Goal: Navigation & Orientation: Find specific page/section

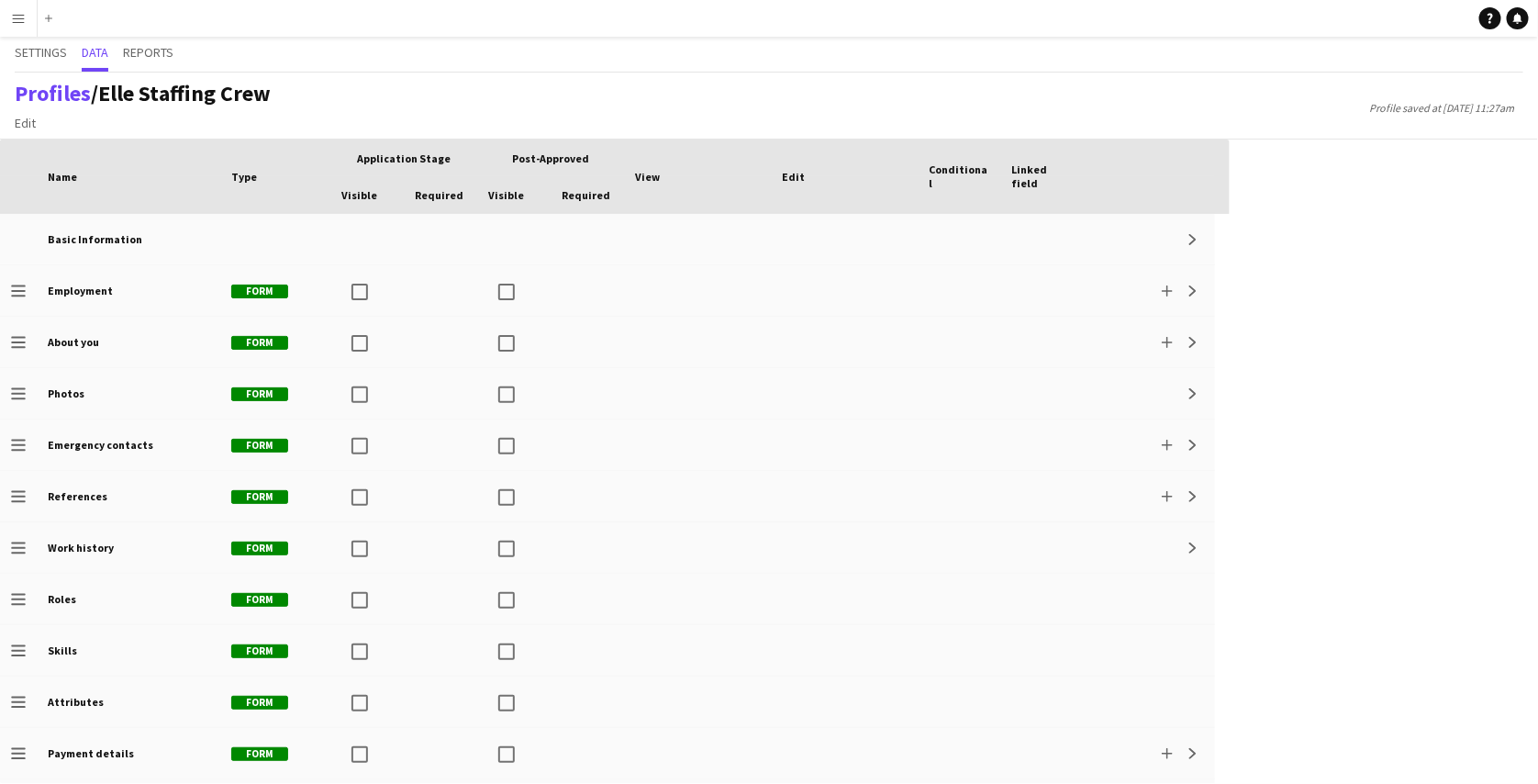
click at [25, 9] on button "Menu" at bounding box center [18, 18] width 37 height 37
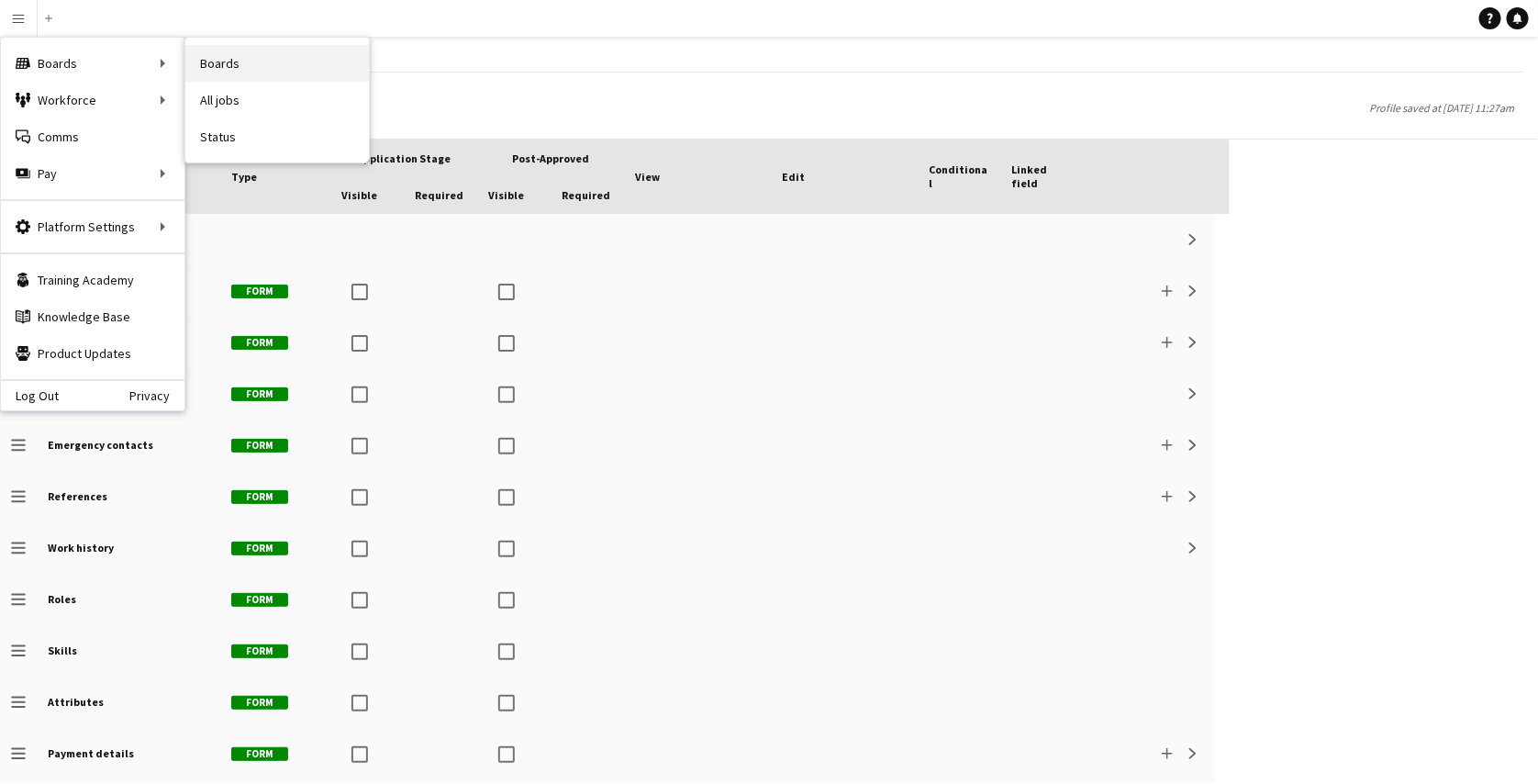
click at [231, 57] on link "Boards" at bounding box center [276, 63] width 183 height 37
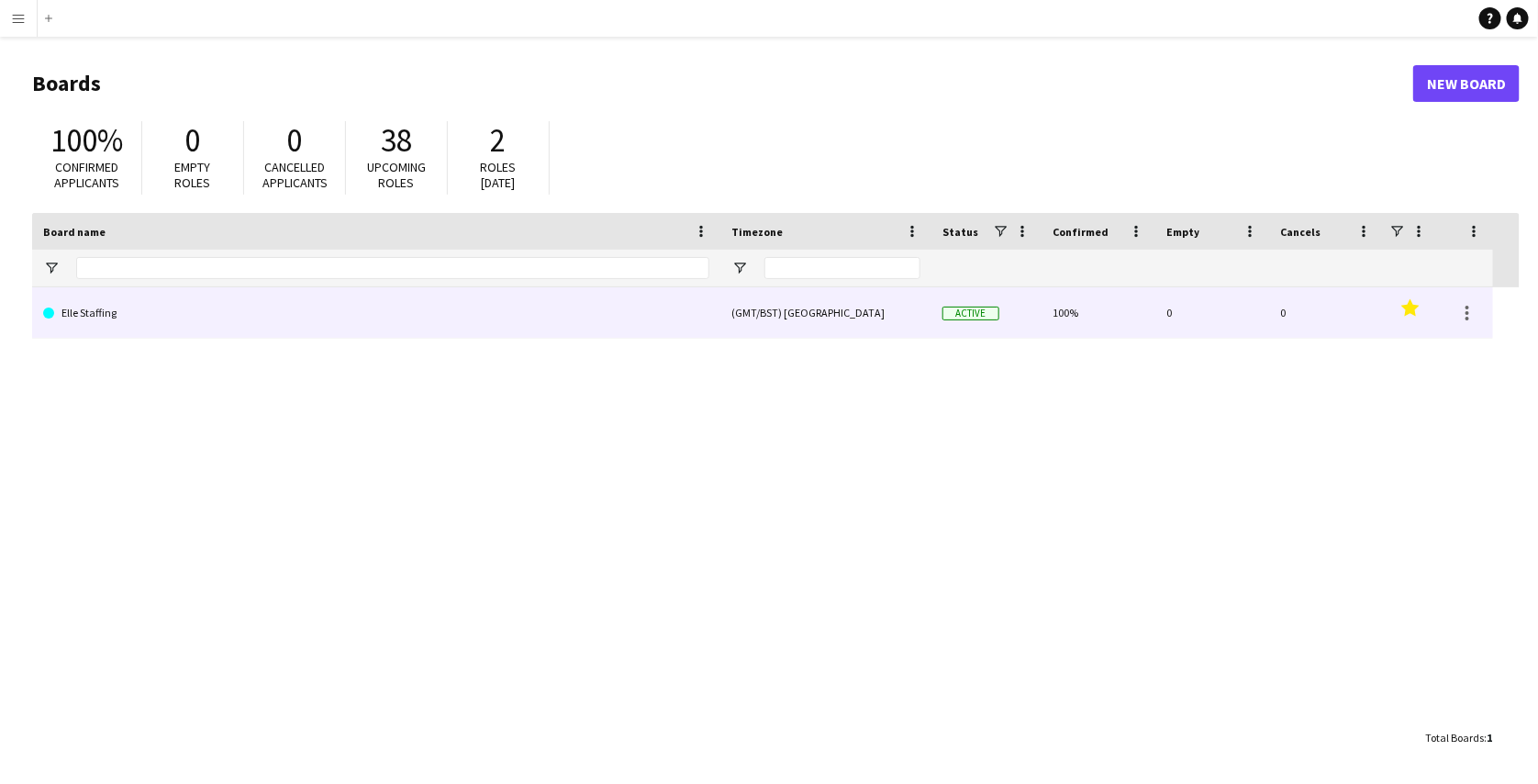
click at [405, 319] on link "Elle Staffing" at bounding box center [375, 312] width 666 height 51
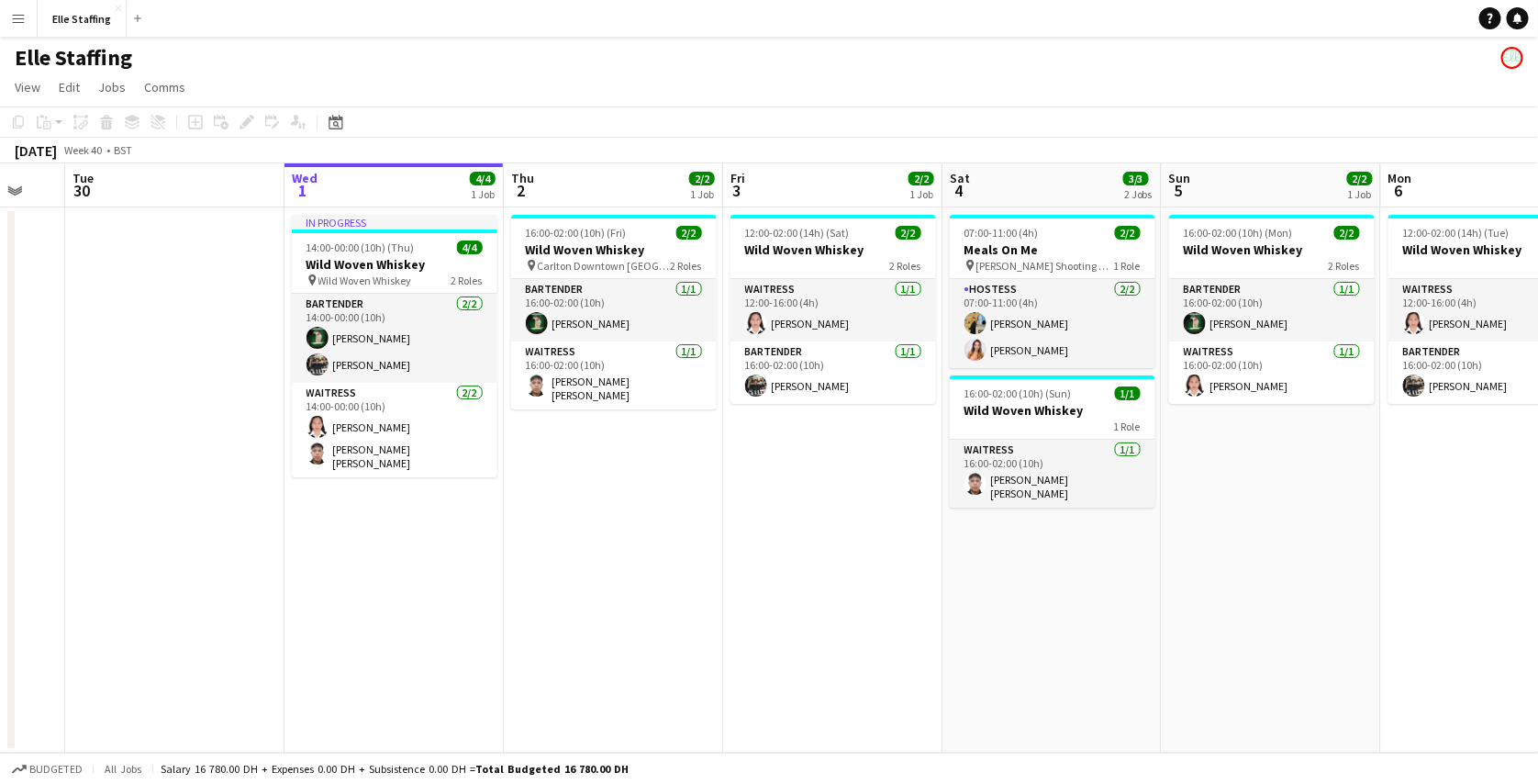
scroll to position [0, 371]
click at [117, 7] on app-icon "Close" at bounding box center [118, 9] width 8 height 8
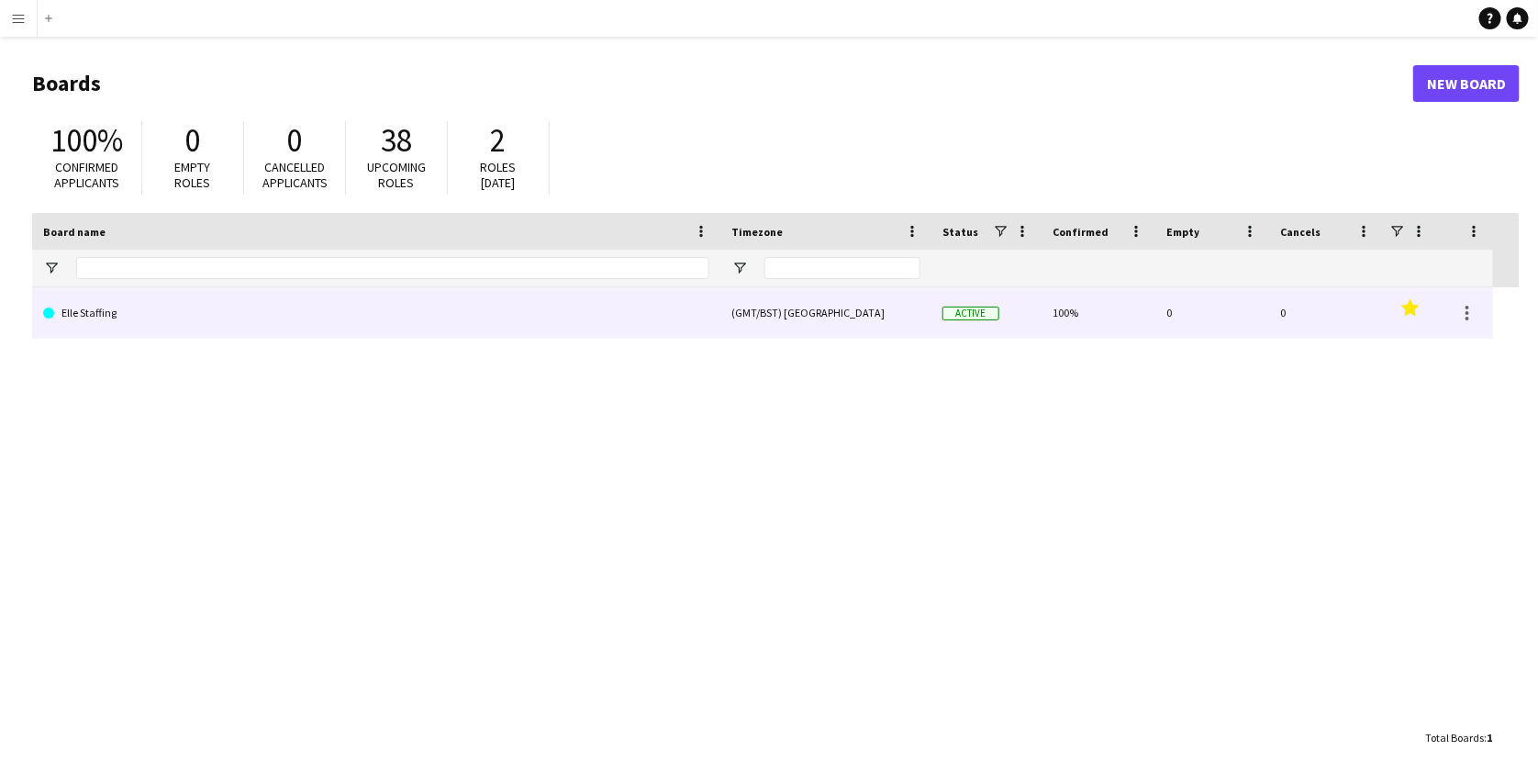
click at [643, 319] on link "Elle Staffing" at bounding box center [375, 312] width 666 height 51
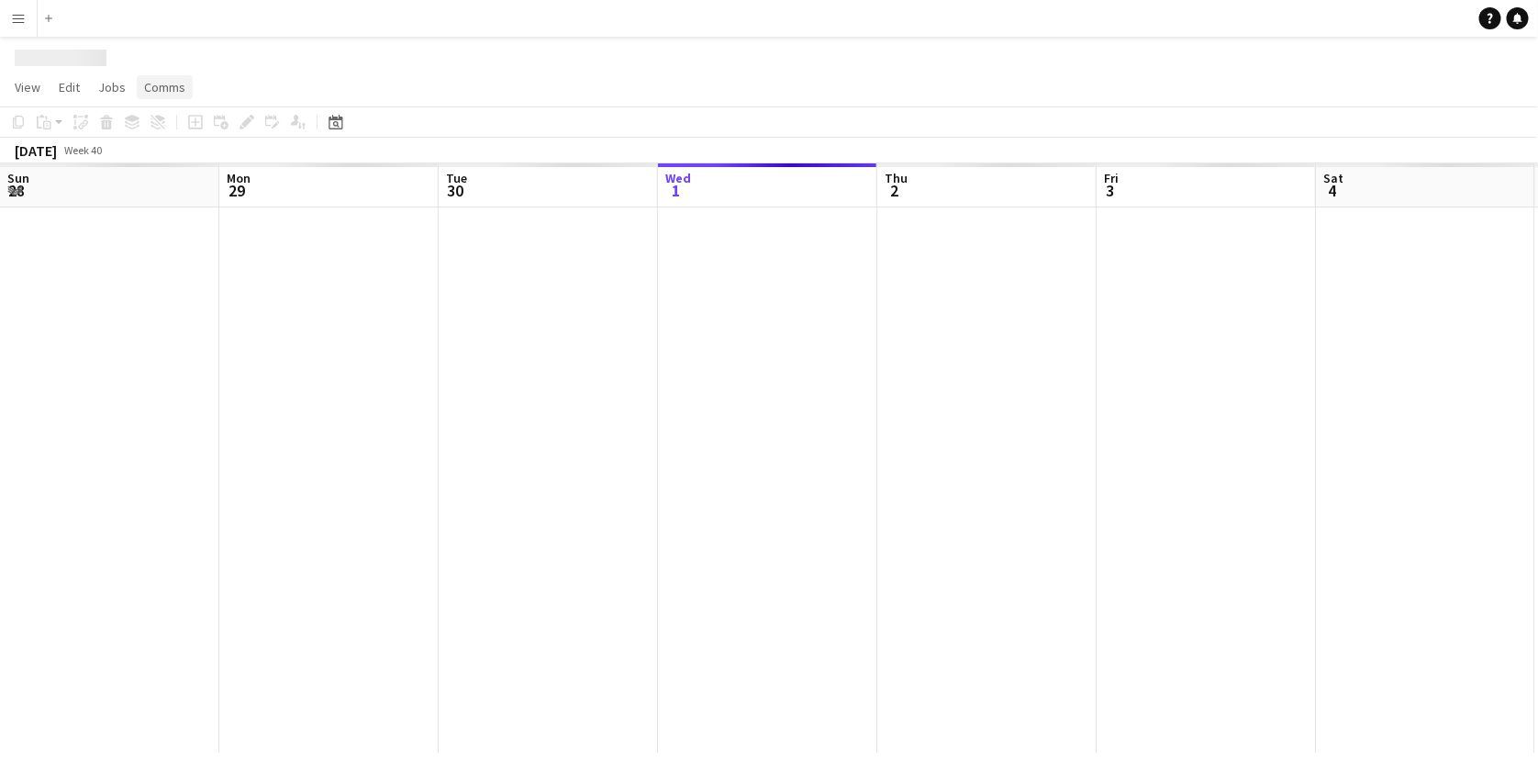
scroll to position [0, 439]
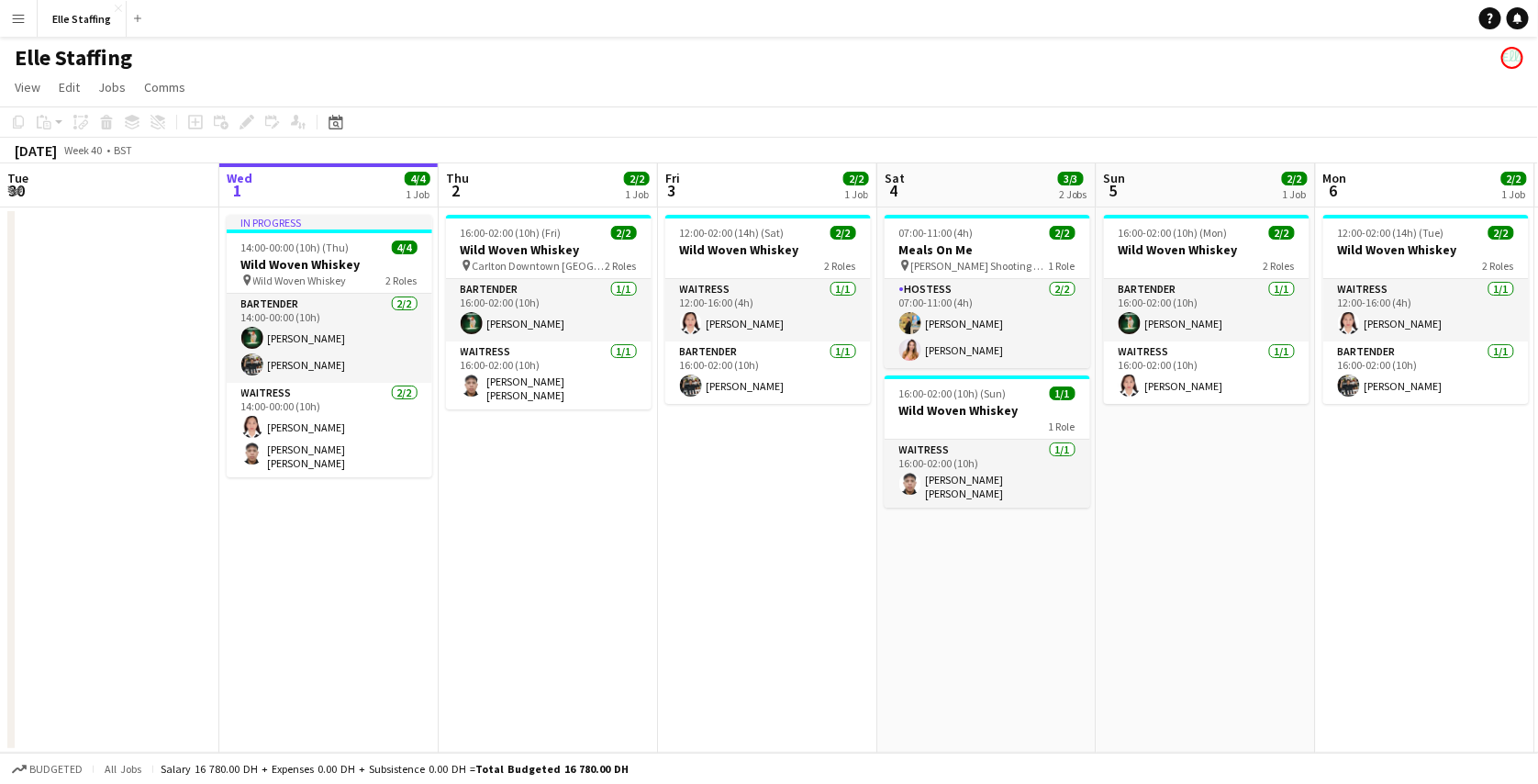
click at [13, 19] on app-icon "Menu" at bounding box center [17, 17] width 15 height 15
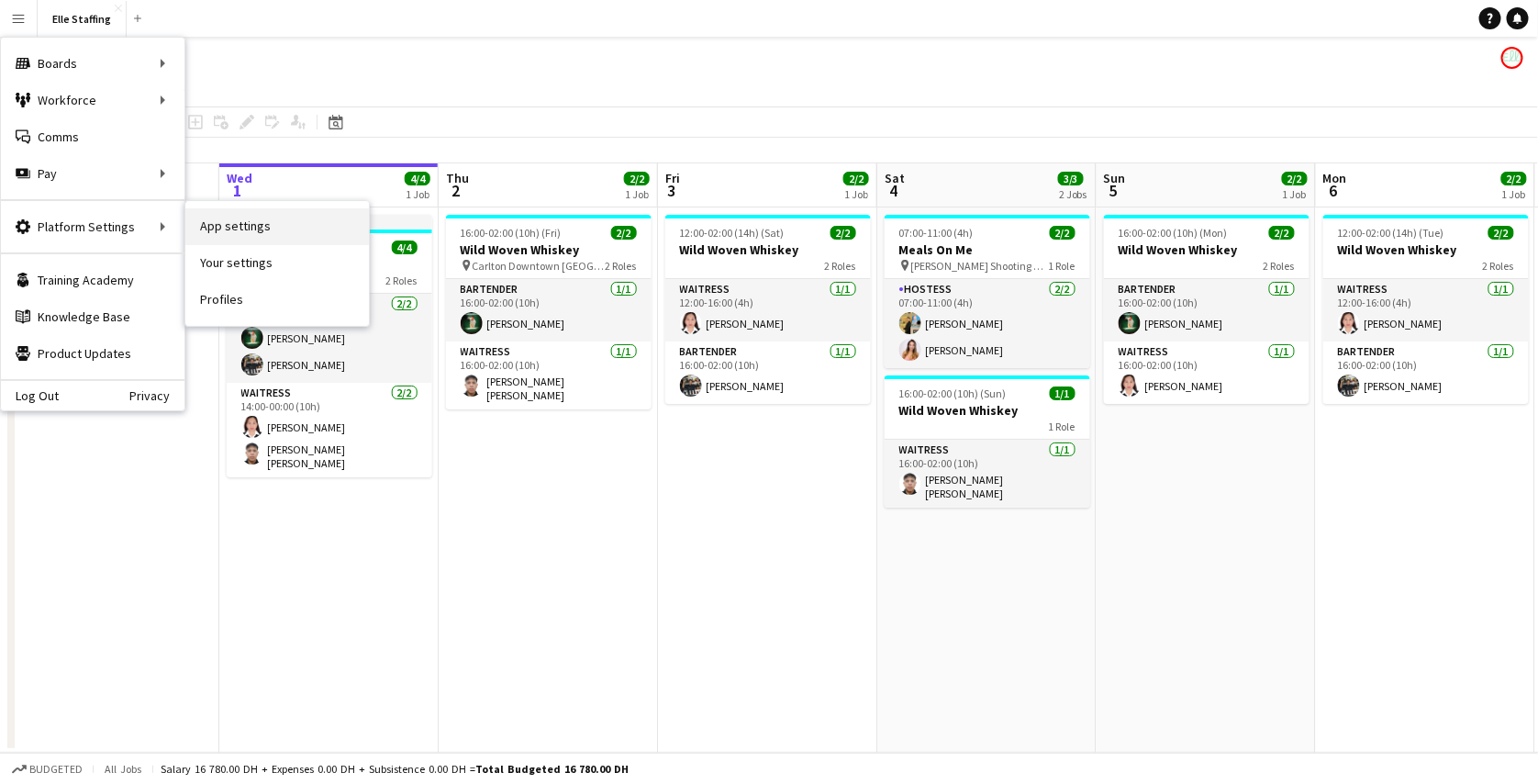
click at [224, 232] on link "App settings" at bounding box center [276, 227] width 183 height 37
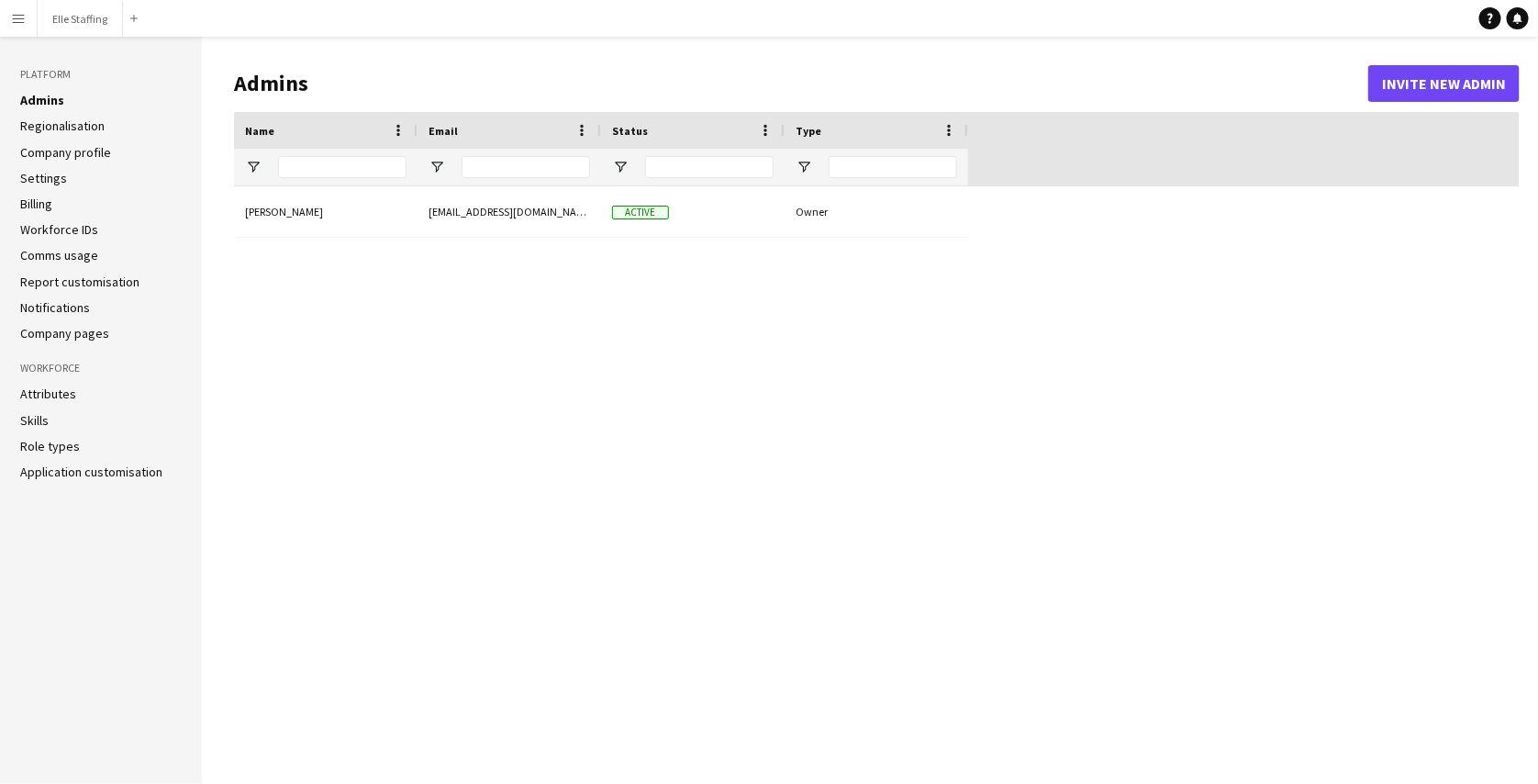
type input "**********"
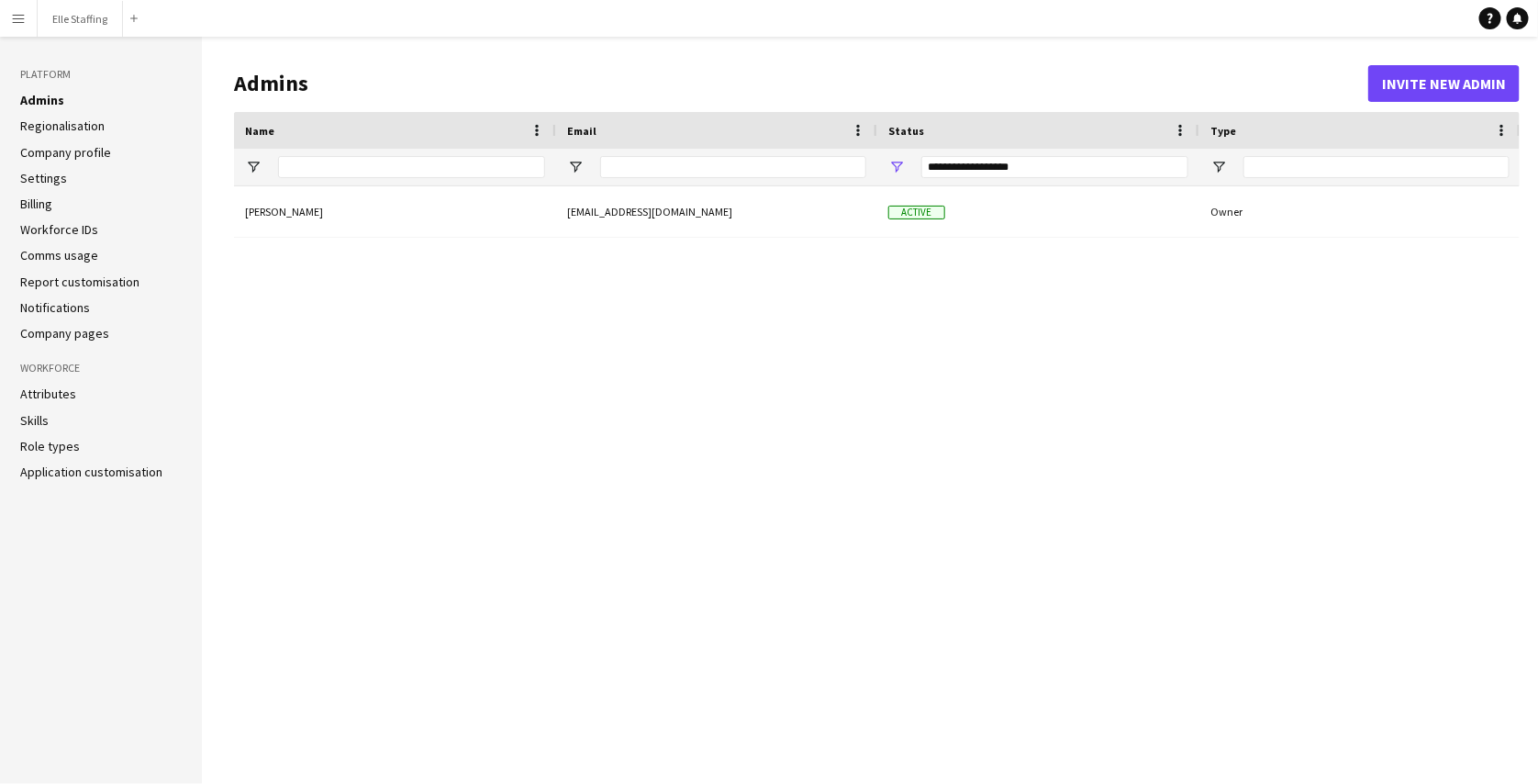
click at [87, 126] on link "Regionalisation" at bounding box center [62, 125] width 84 height 16
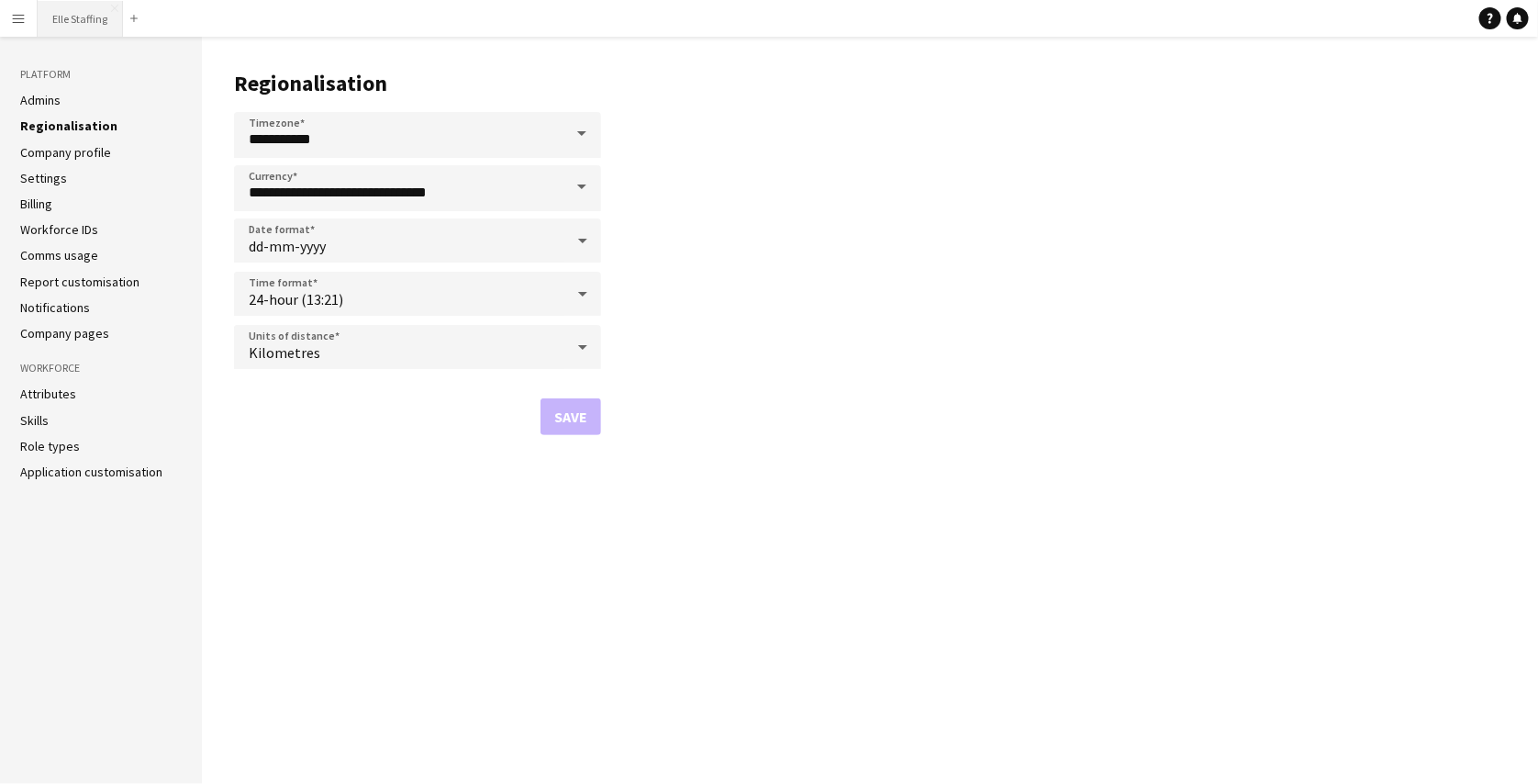
click at [71, 7] on button "Elle Staffing Close" at bounding box center [80, 18] width 85 height 36
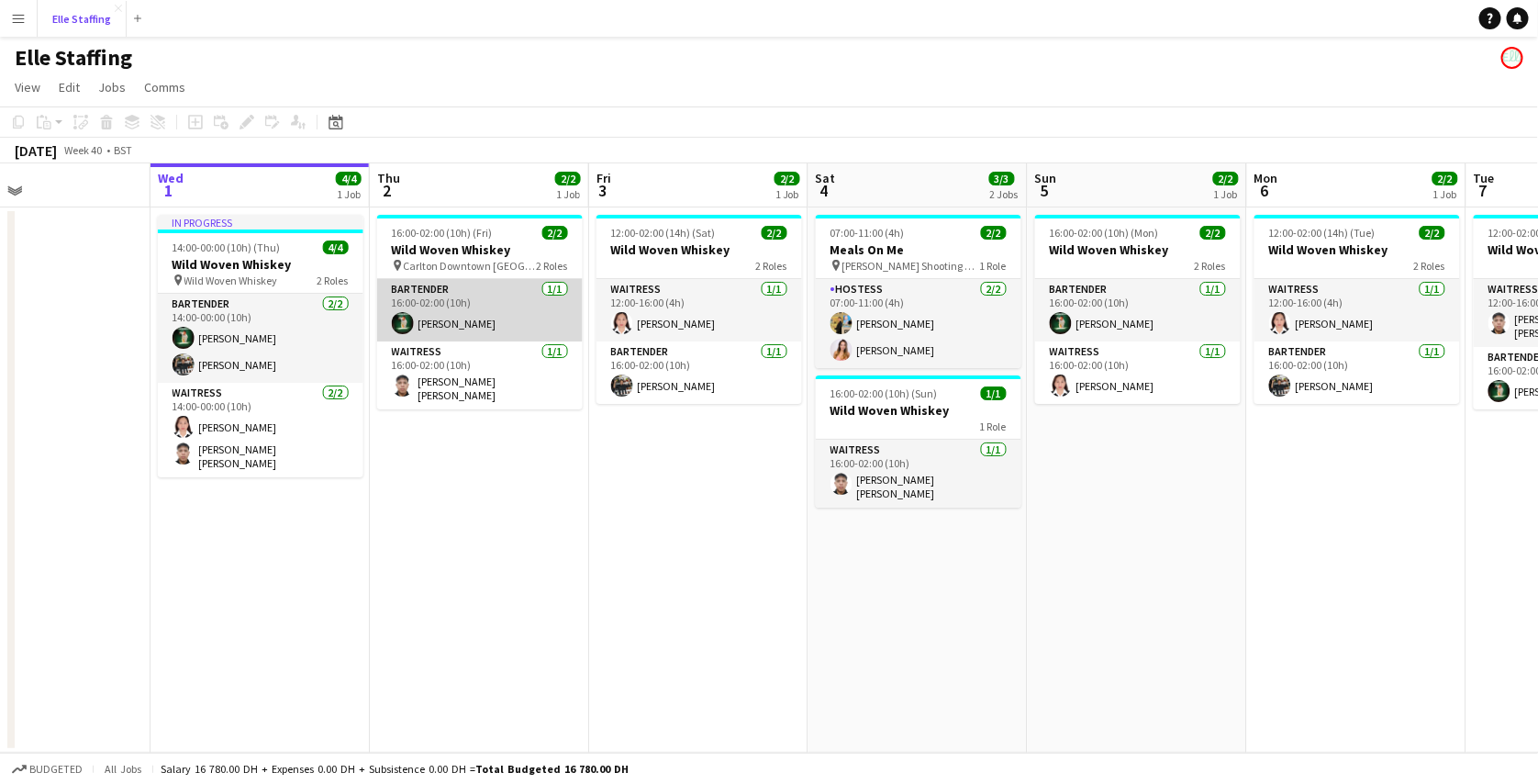
scroll to position [0, 726]
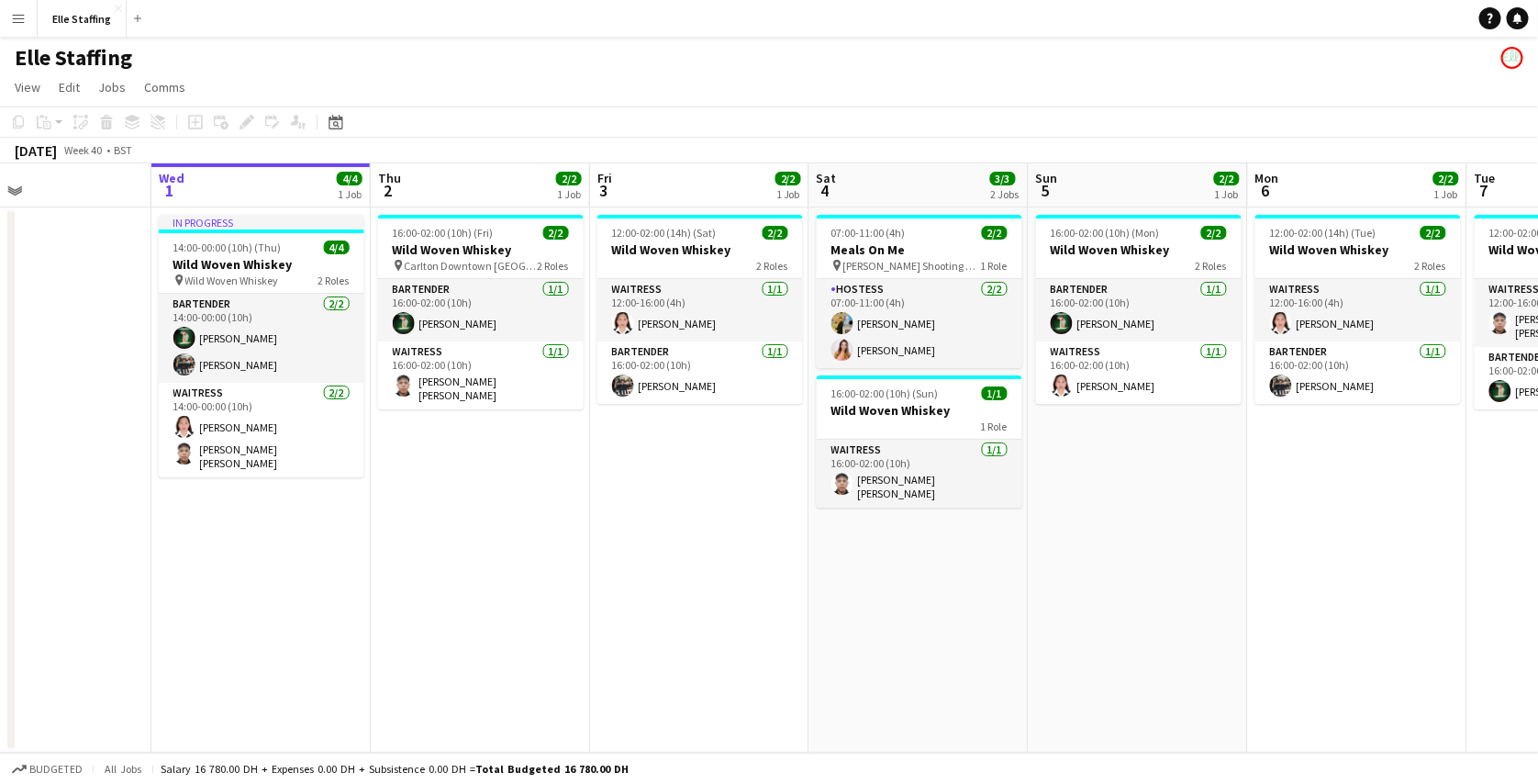
click at [20, 26] on button "Menu" at bounding box center [18, 18] width 37 height 37
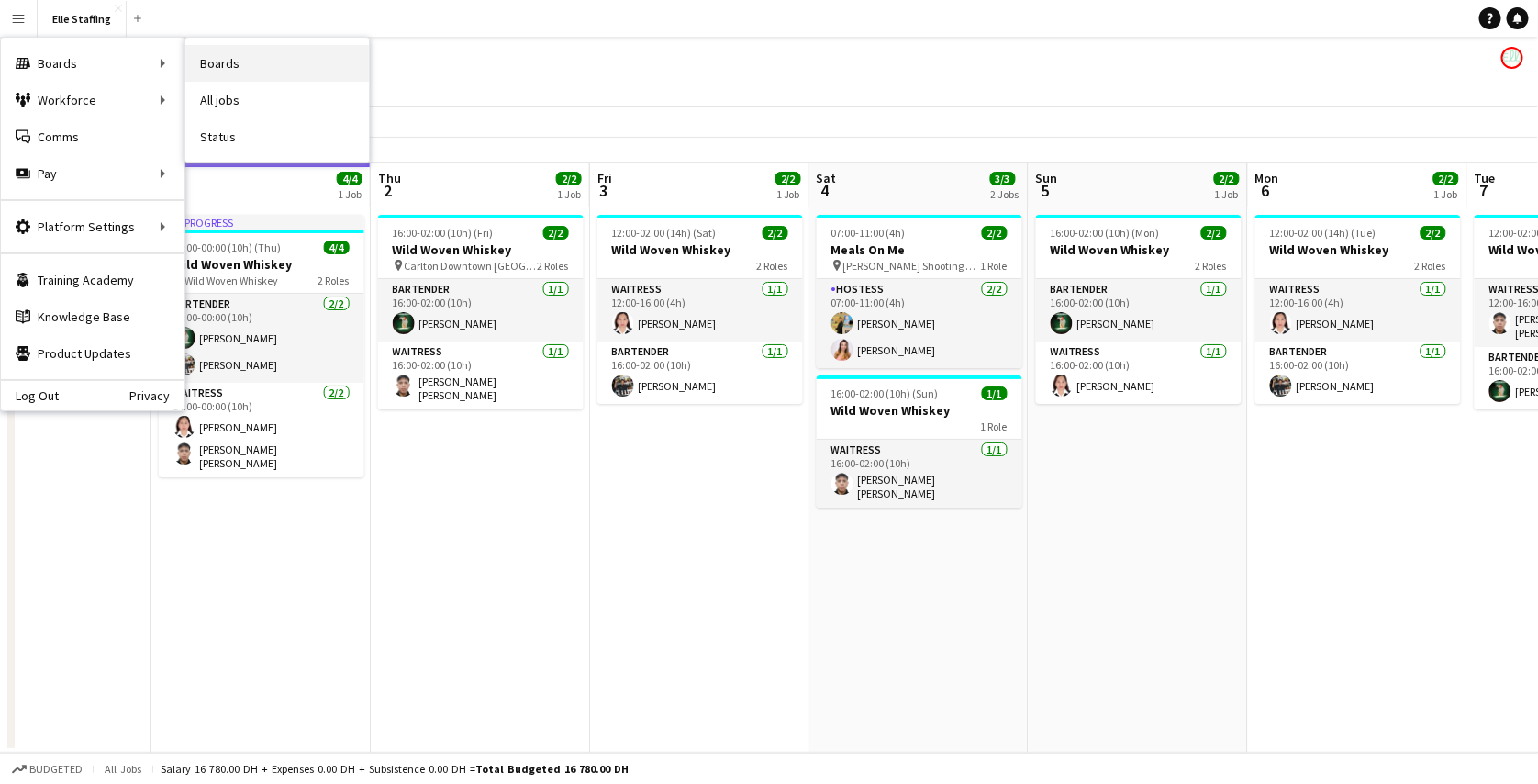
click at [211, 65] on link "Boards" at bounding box center [276, 63] width 183 height 37
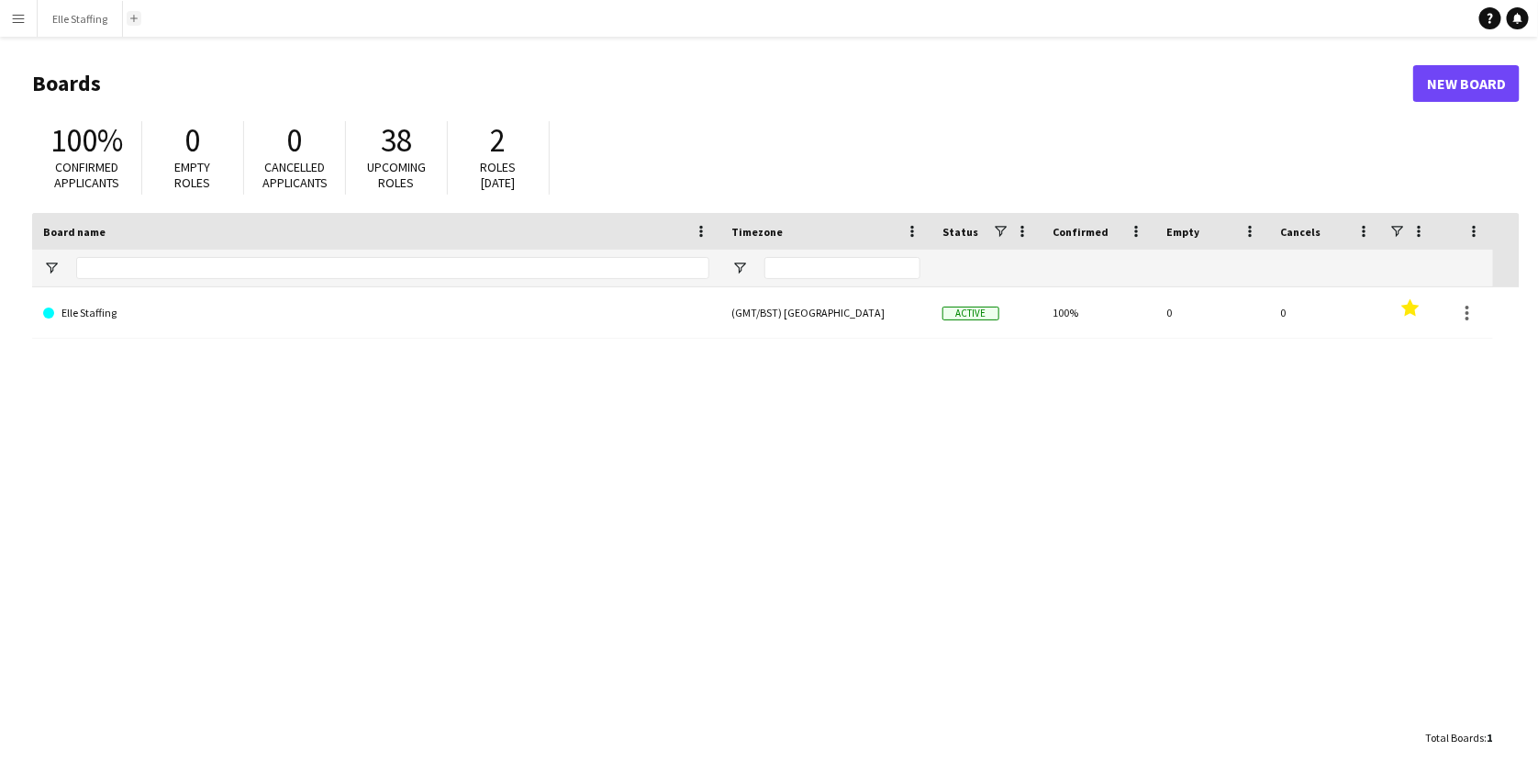
click at [130, 19] on app-icon "Add" at bounding box center [134, 18] width 8 height 8
click at [23, 20] on app-icon "Menu" at bounding box center [17, 17] width 15 height 15
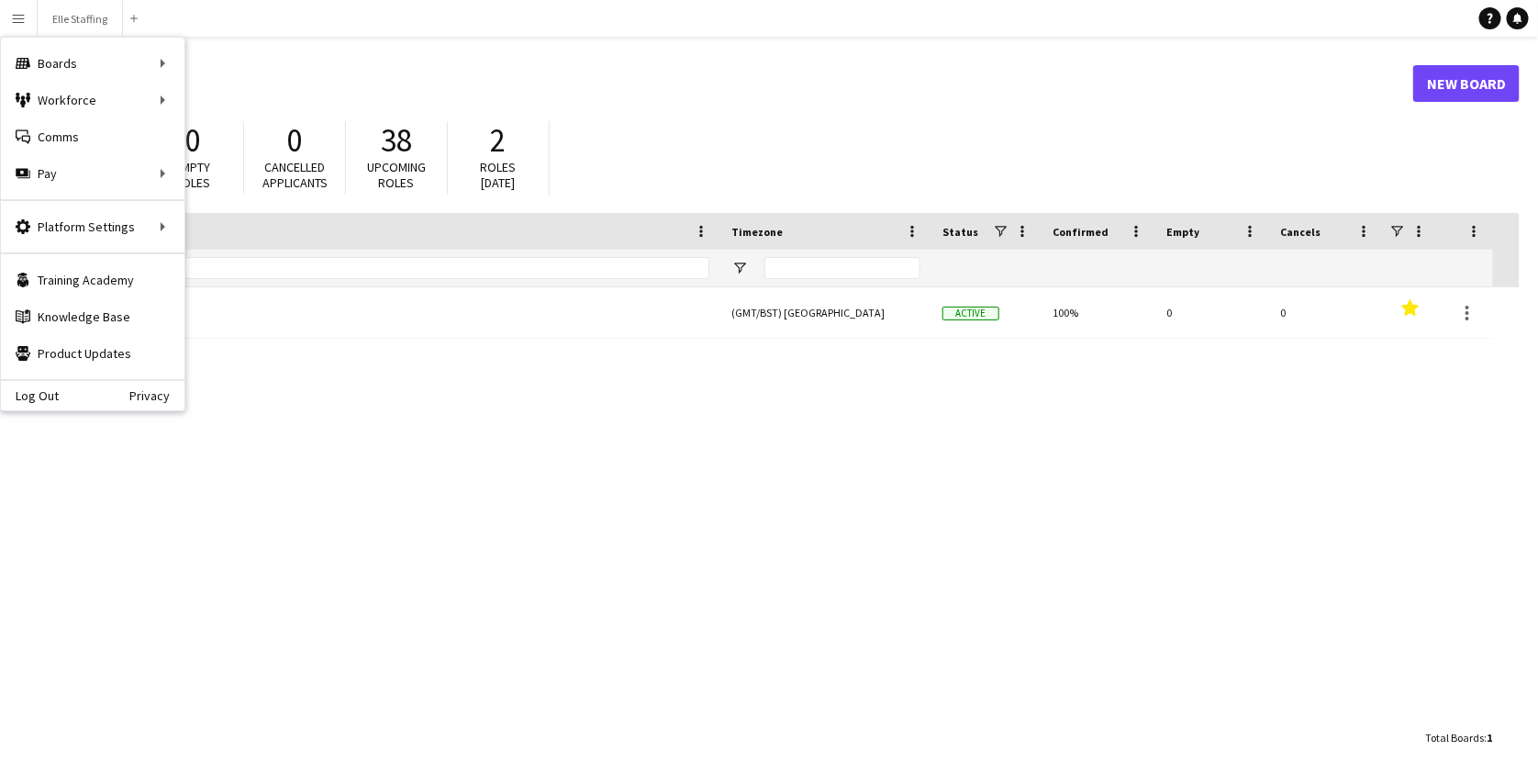
click at [452, 66] on header "Boards New Board" at bounding box center [775, 83] width 1488 height 57
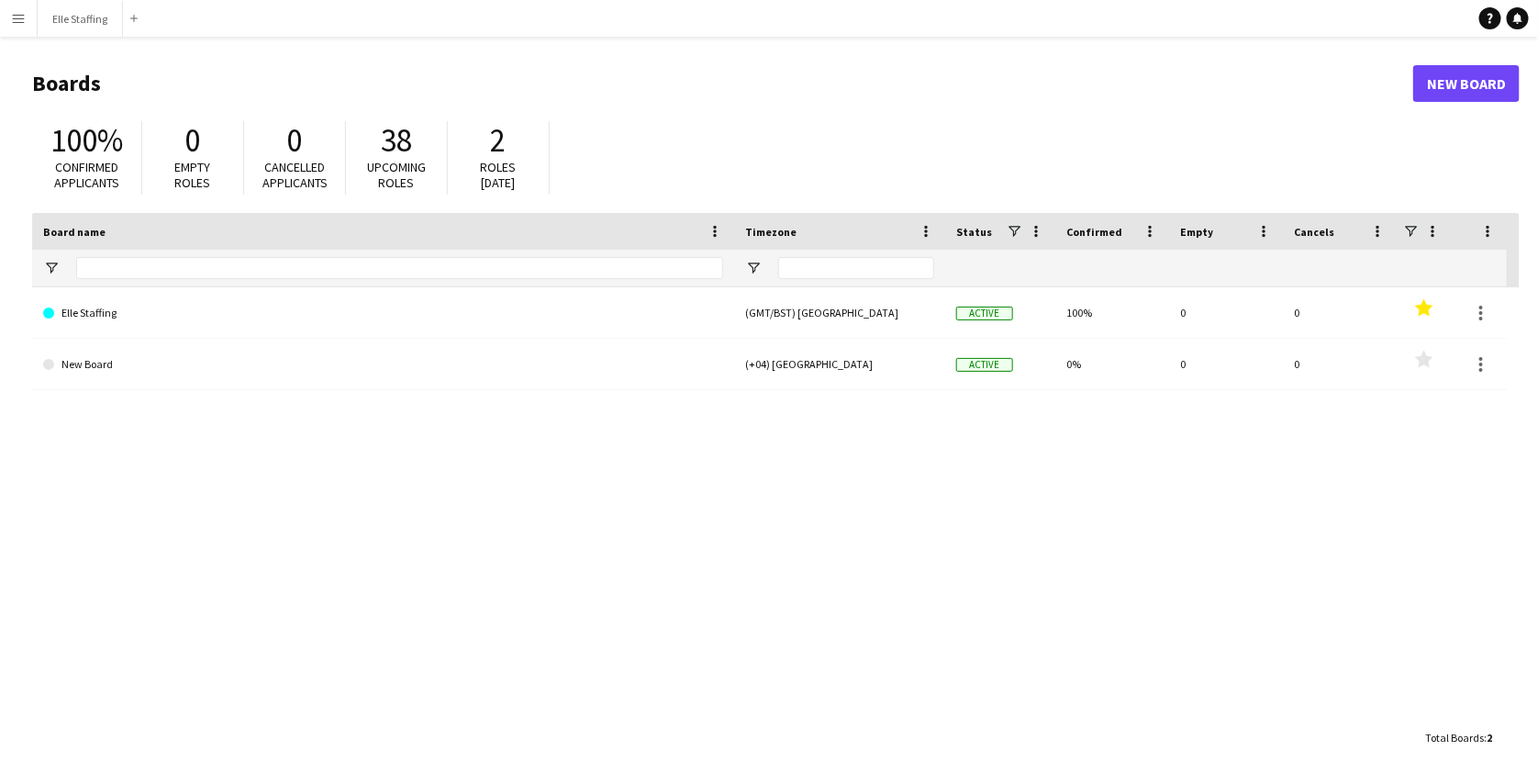
click at [17, 19] on app-icon "Menu" at bounding box center [17, 17] width 15 height 15
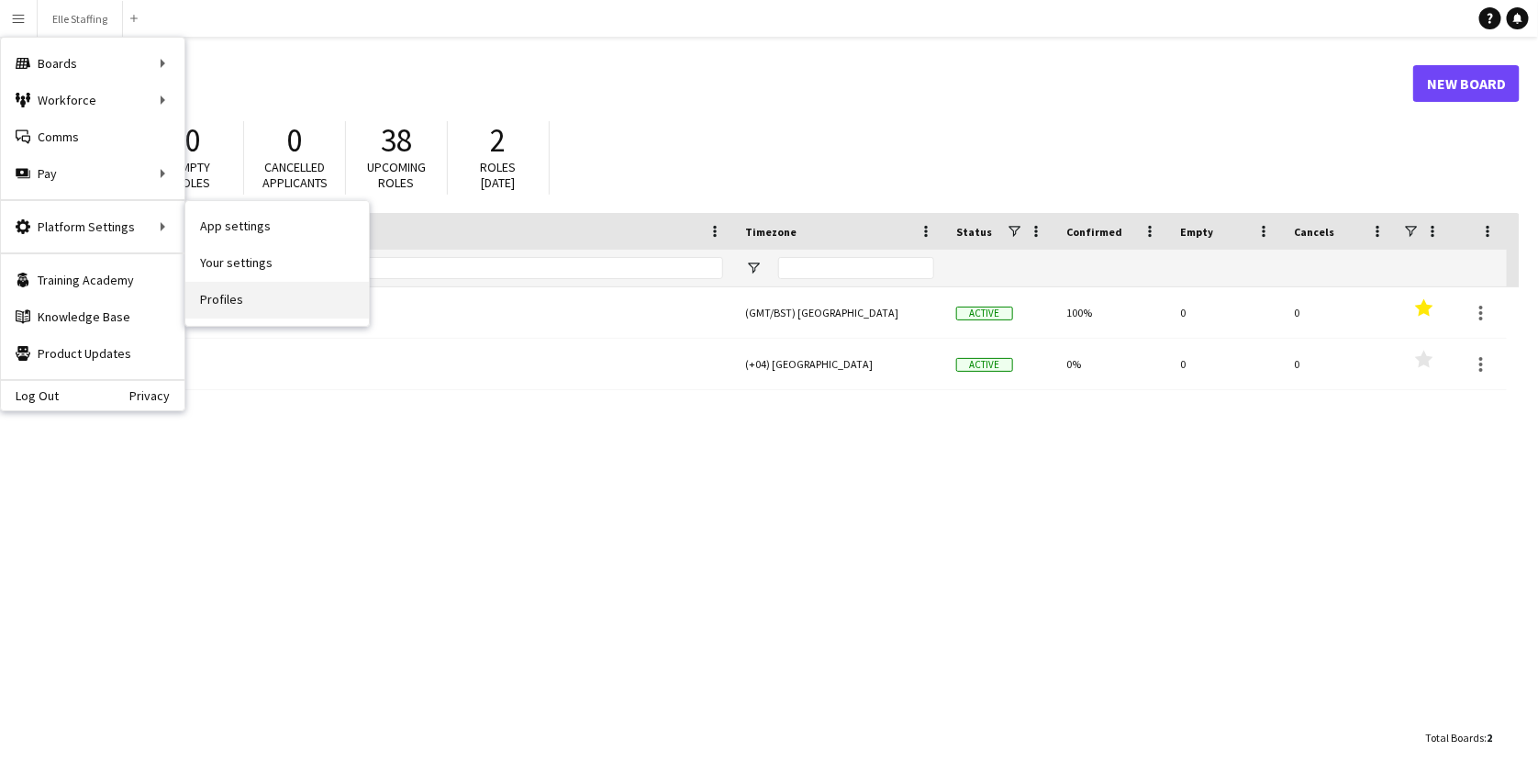
click at [230, 286] on link "Profiles" at bounding box center [276, 300] width 183 height 37
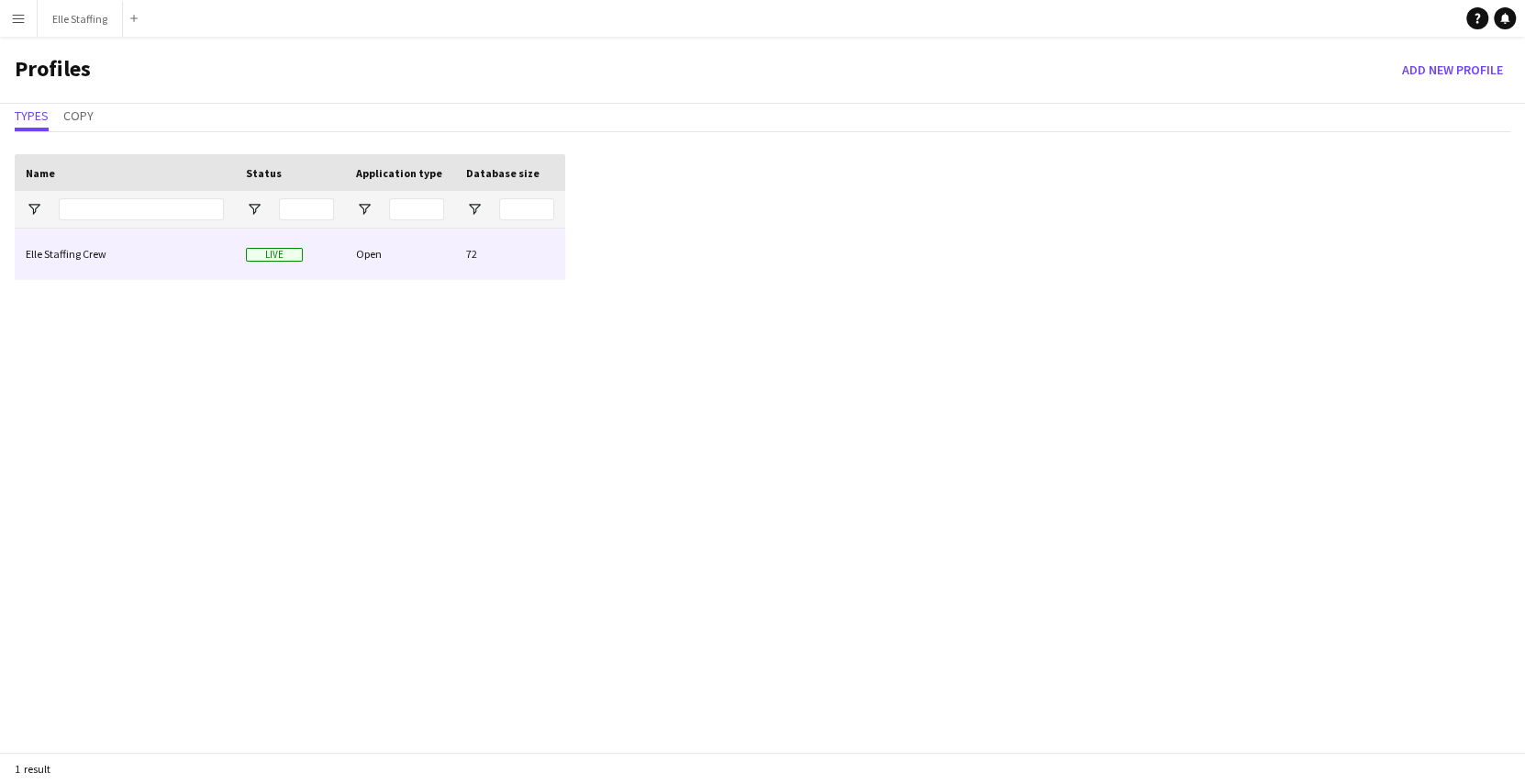
click at [146, 247] on div "Elle Staffing Crew" at bounding box center [124, 254] width 220 height 50
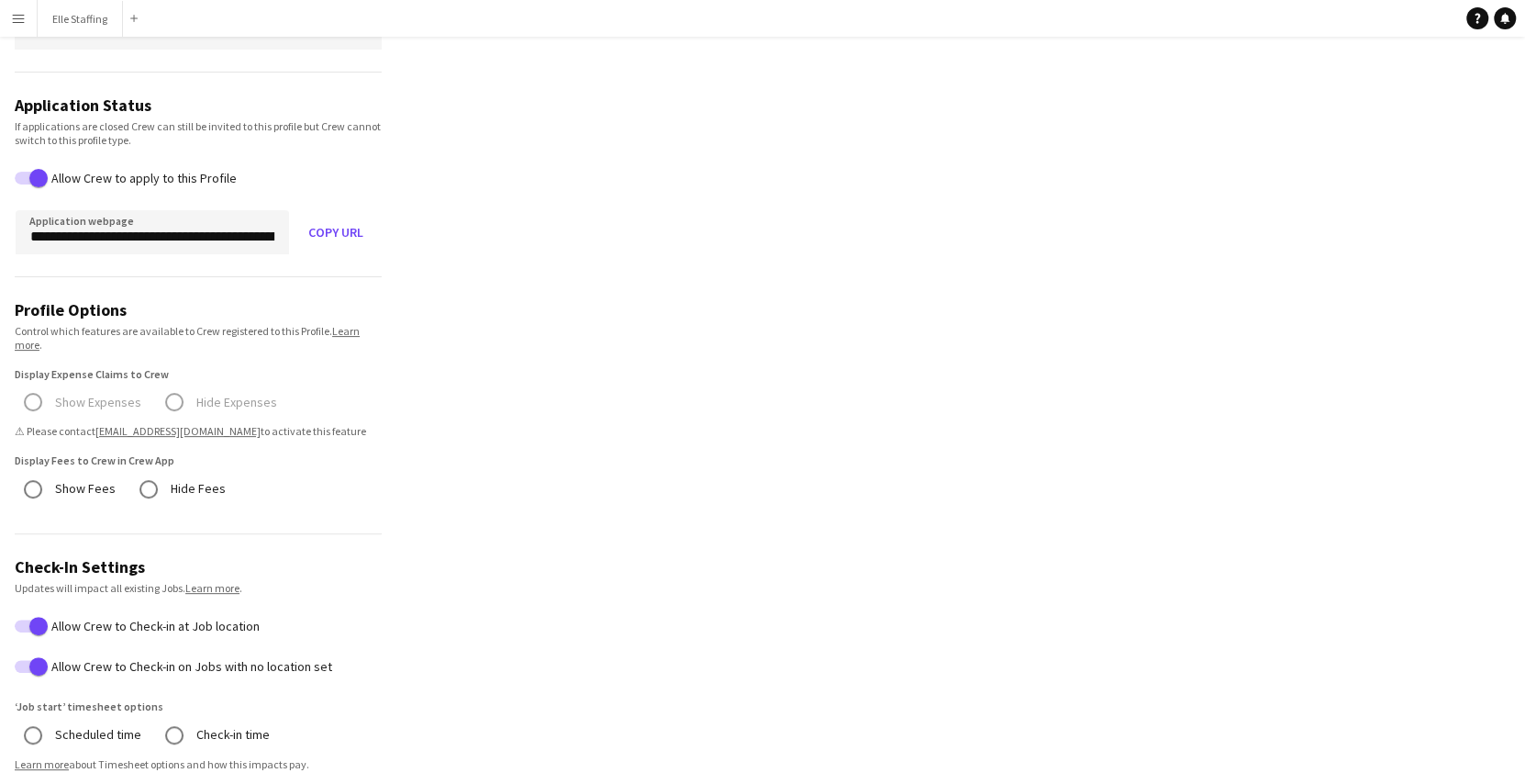
scroll to position [164, 0]
